Goal: Information Seeking & Learning: Learn about a topic

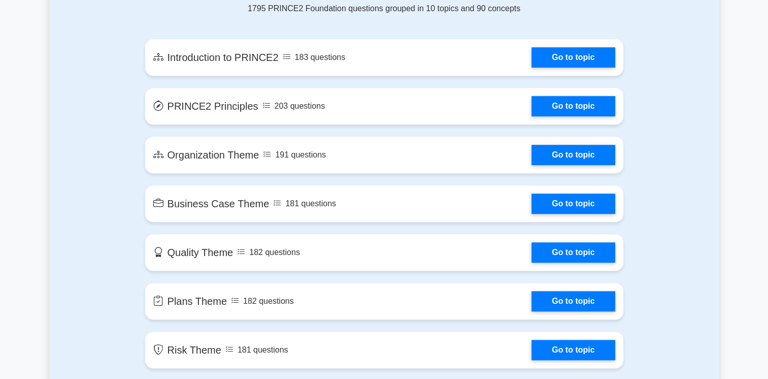
scroll to position [575, 0]
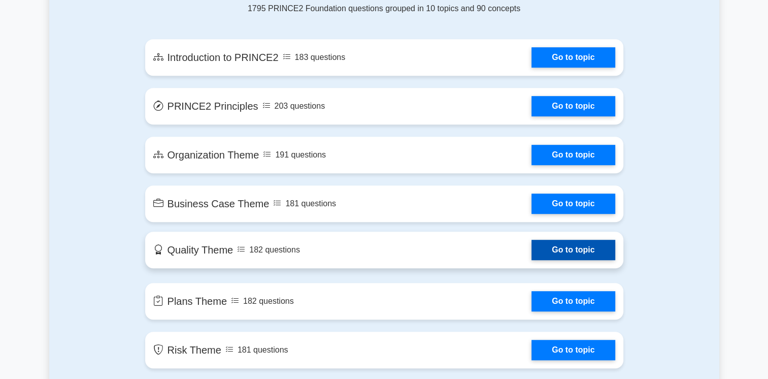
click at [570, 248] on link "Go to topic" at bounding box center [572, 250] width 83 height 20
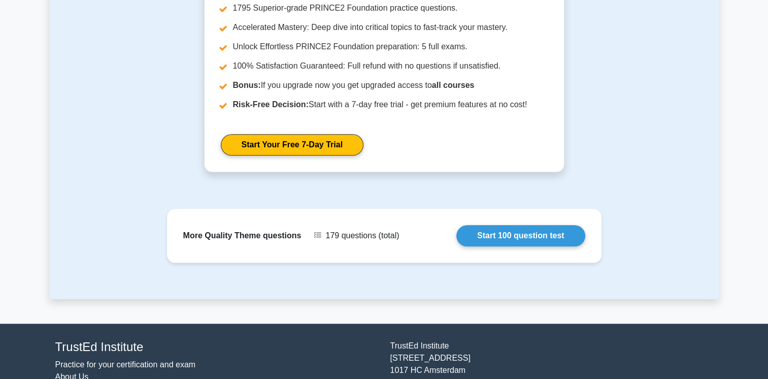
scroll to position [1024, 0]
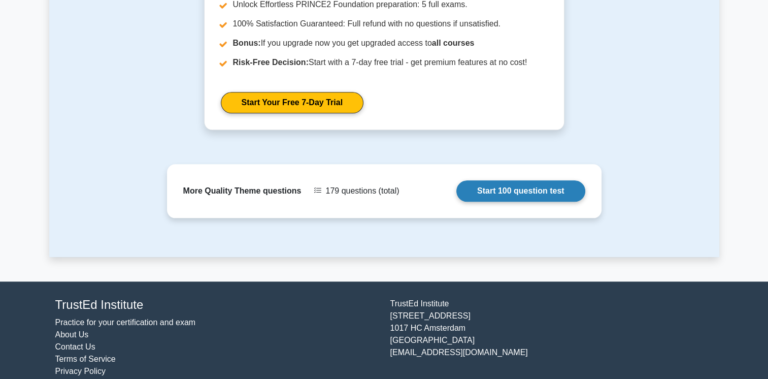
click at [531, 180] on link "Start 100 question test" at bounding box center [520, 190] width 129 height 21
